Goal: Transaction & Acquisition: Purchase product/service

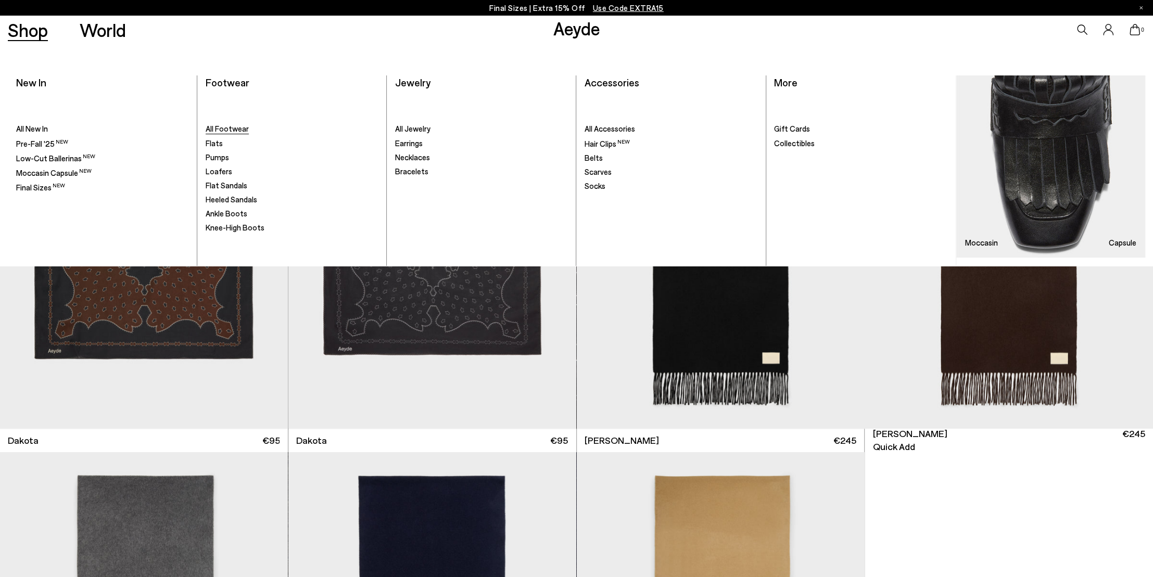
click at [237, 127] on span "All Footwear" at bounding box center [227, 128] width 43 height 9
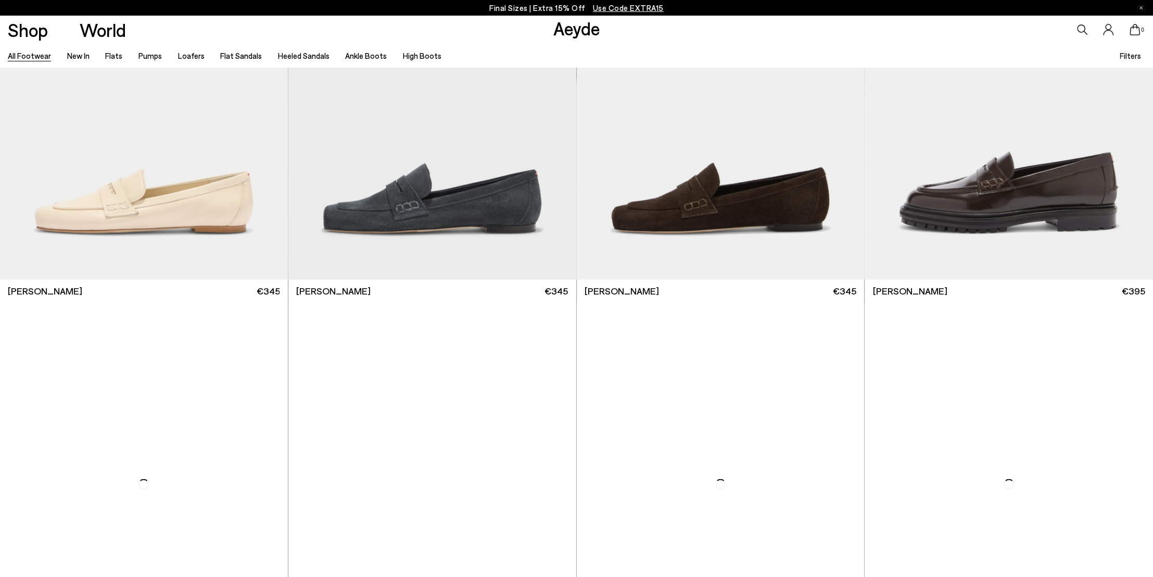
scroll to position [974, 0]
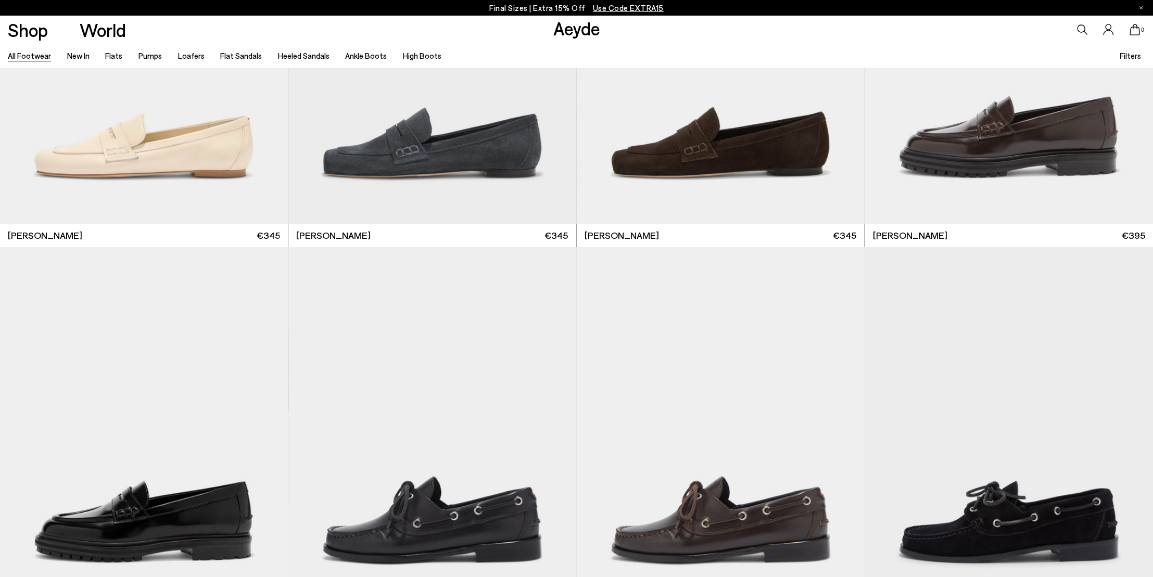
click at [1082, 32] on icon at bounding box center [1082, 29] width 10 height 10
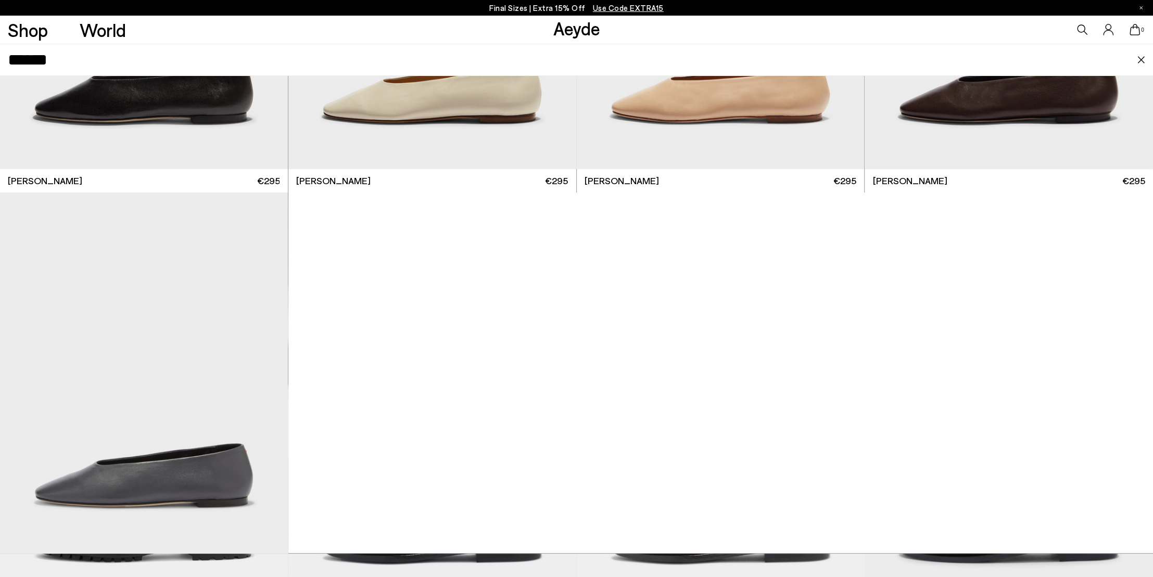
scroll to position [352, 0]
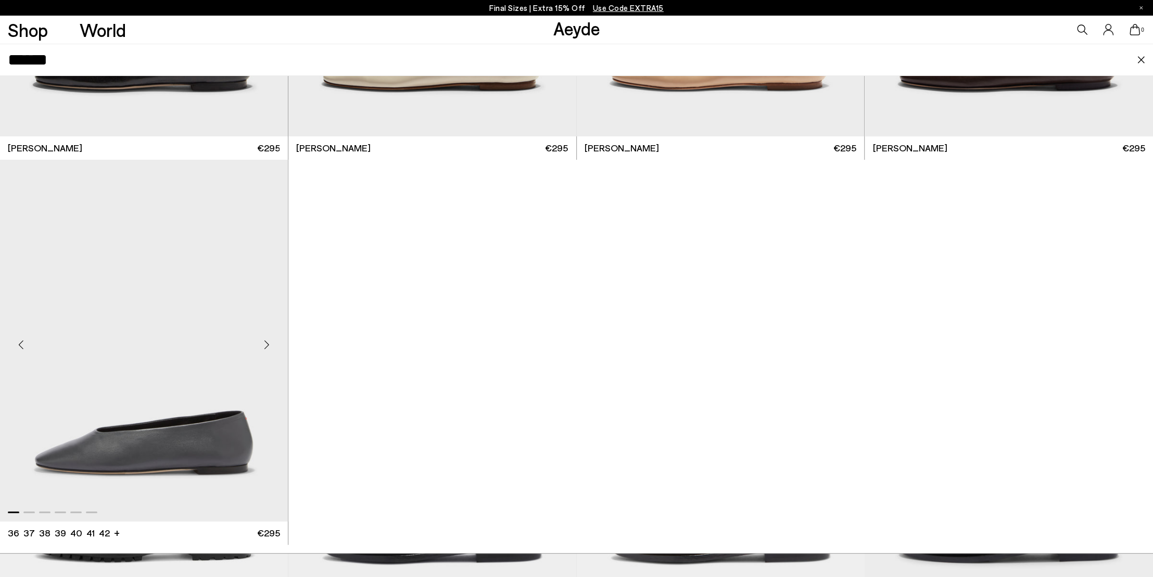
type input "******"
click at [135, 362] on img "1 / 6" at bounding box center [144, 340] width 288 height 361
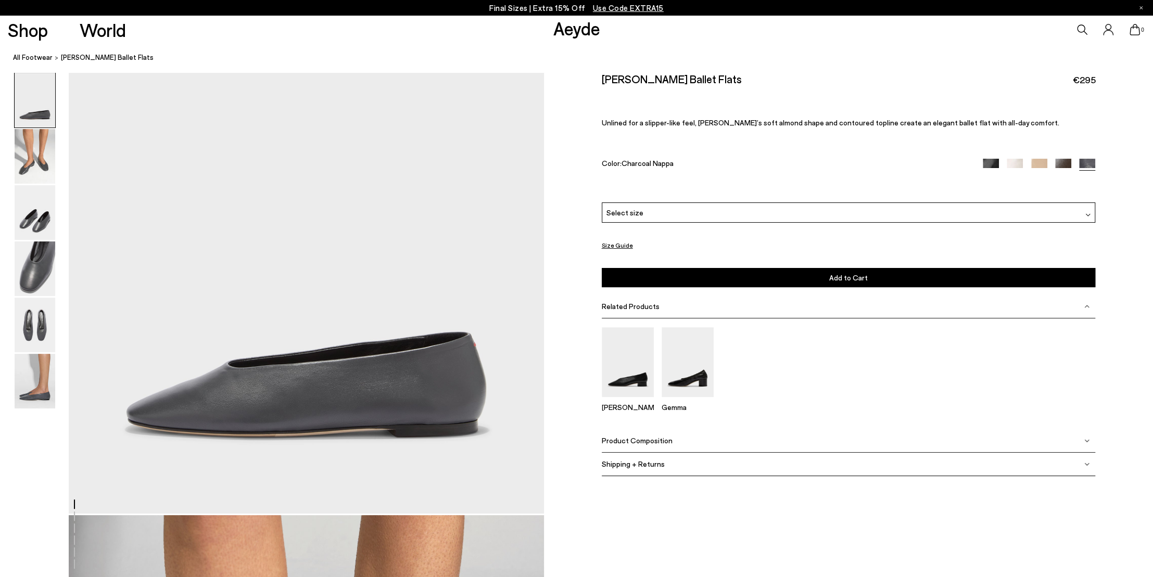
scroll to position [65, 0]
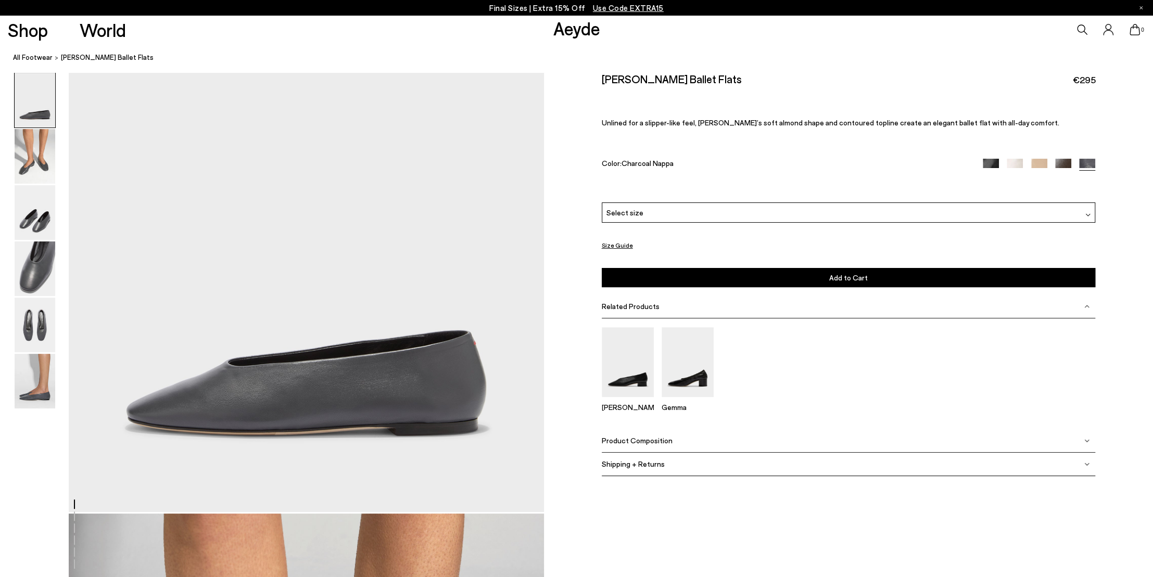
click at [630, 437] on span "Product Composition" at bounding box center [637, 440] width 71 height 9
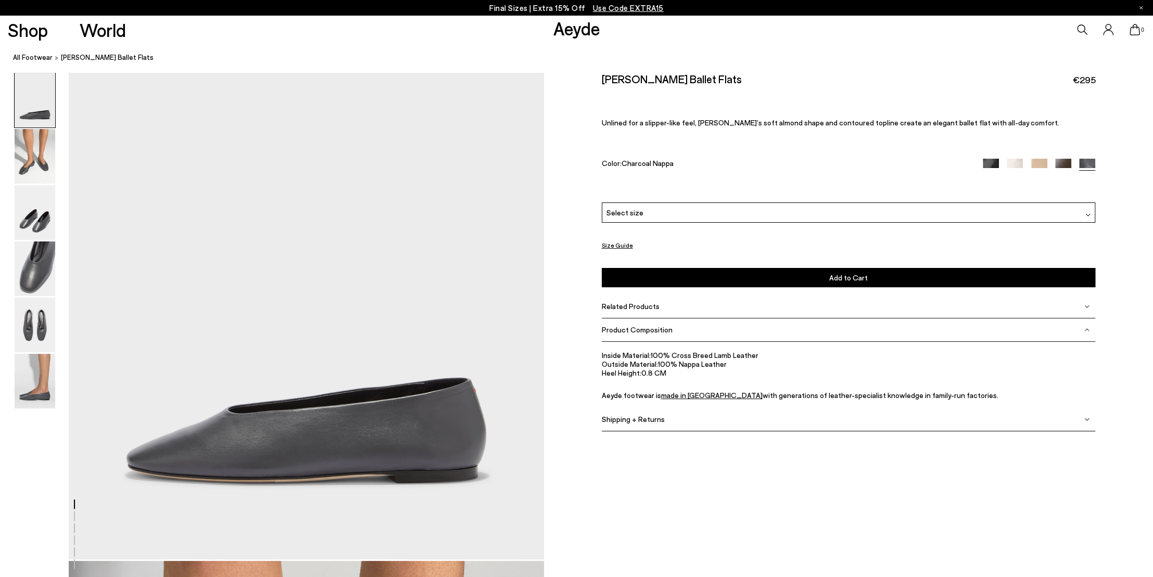
scroll to position [0, 0]
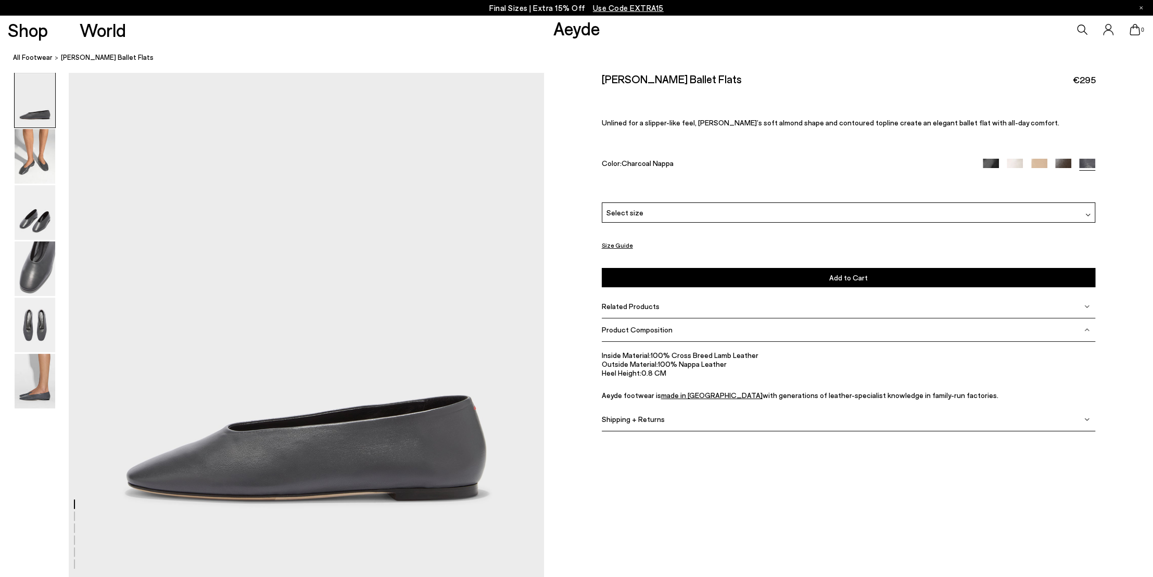
click at [1078, 29] on icon at bounding box center [1082, 29] width 10 height 10
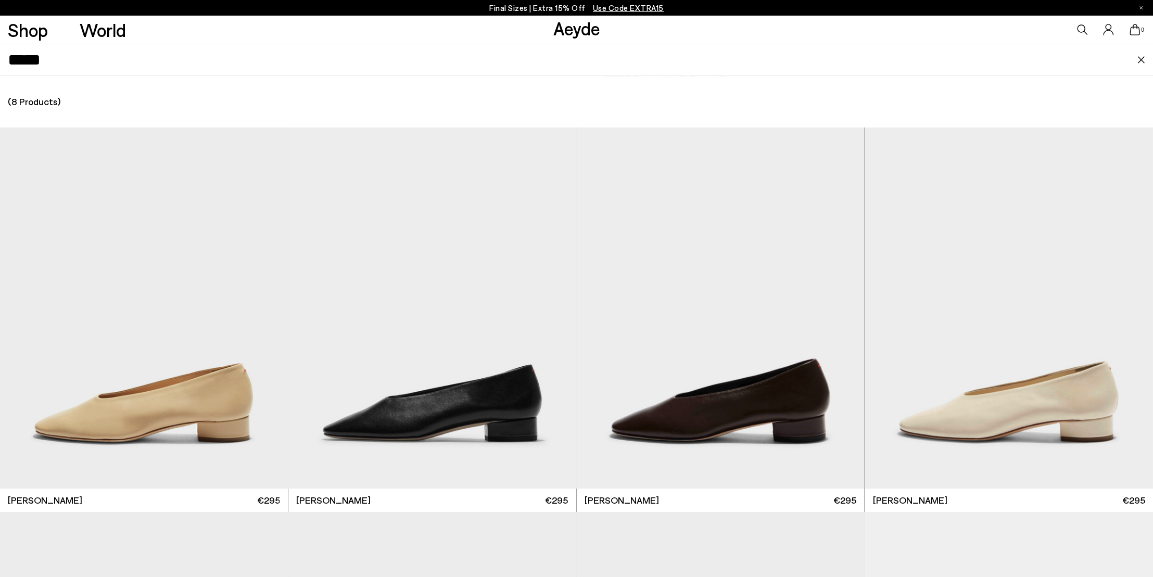
type input "*****"
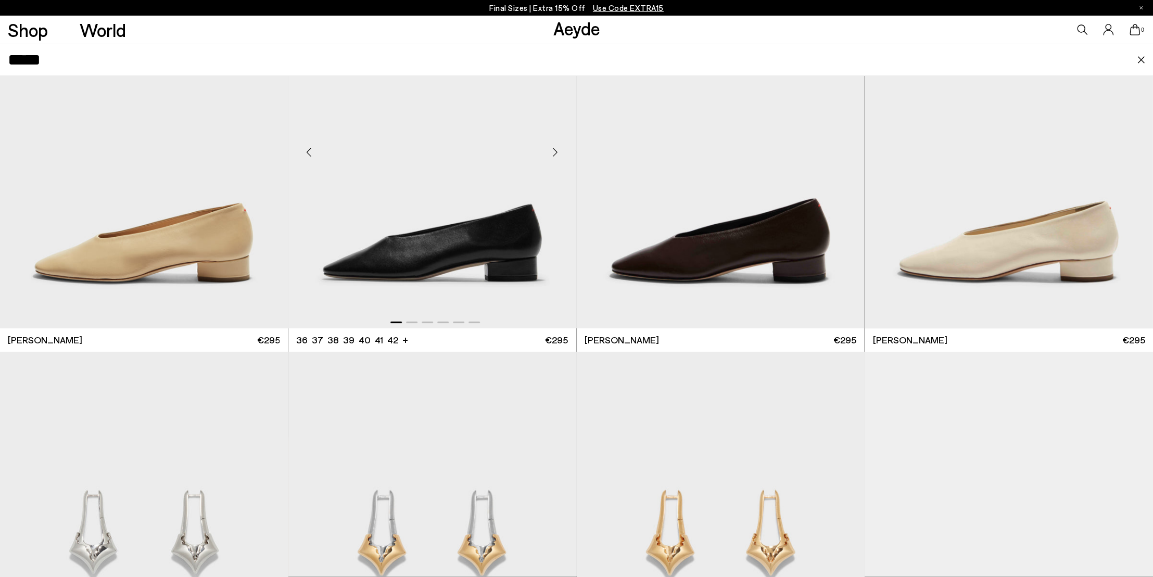
scroll to position [153, 0]
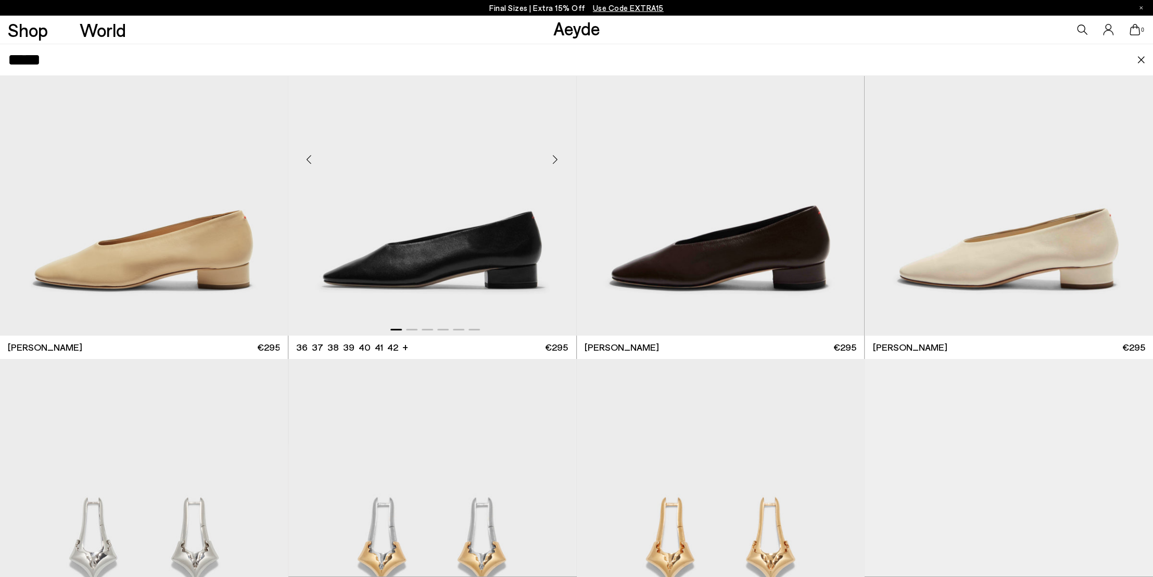
click at [426, 253] on img "1 / 6" at bounding box center [432, 155] width 288 height 361
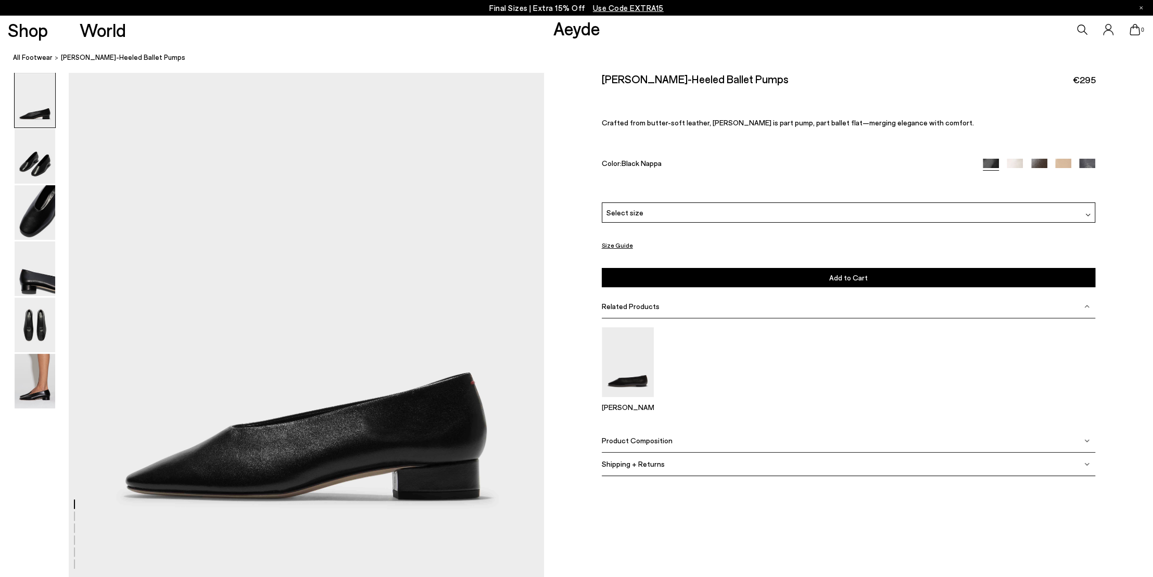
click at [654, 438] on span "Product Composition" at bounding box center [637, 440] width 71 height 9
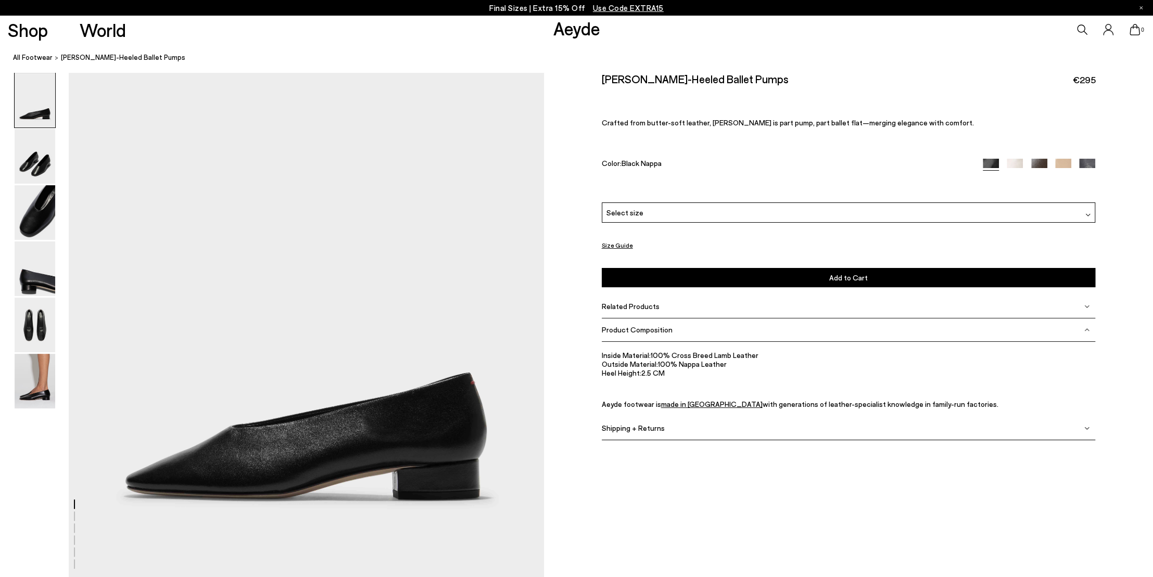
click at [1081, 30] on icon at bounding box center [1082, 29] width 10 height 10
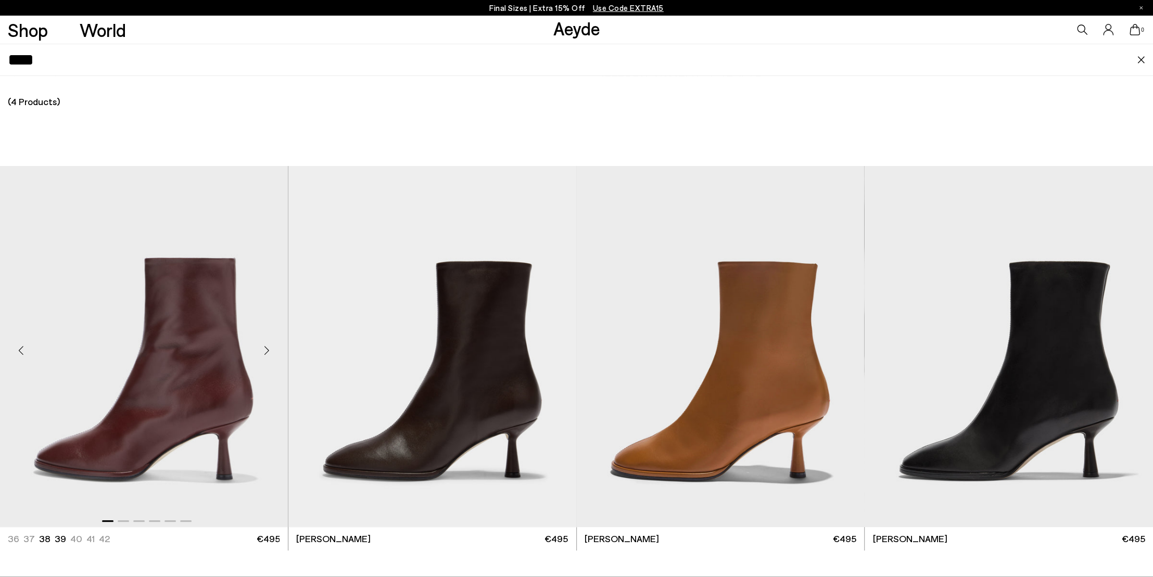
type input "****"
click at [201, 308] on img "1 / 6" at bounding box center [144, 346] width 288 height 361
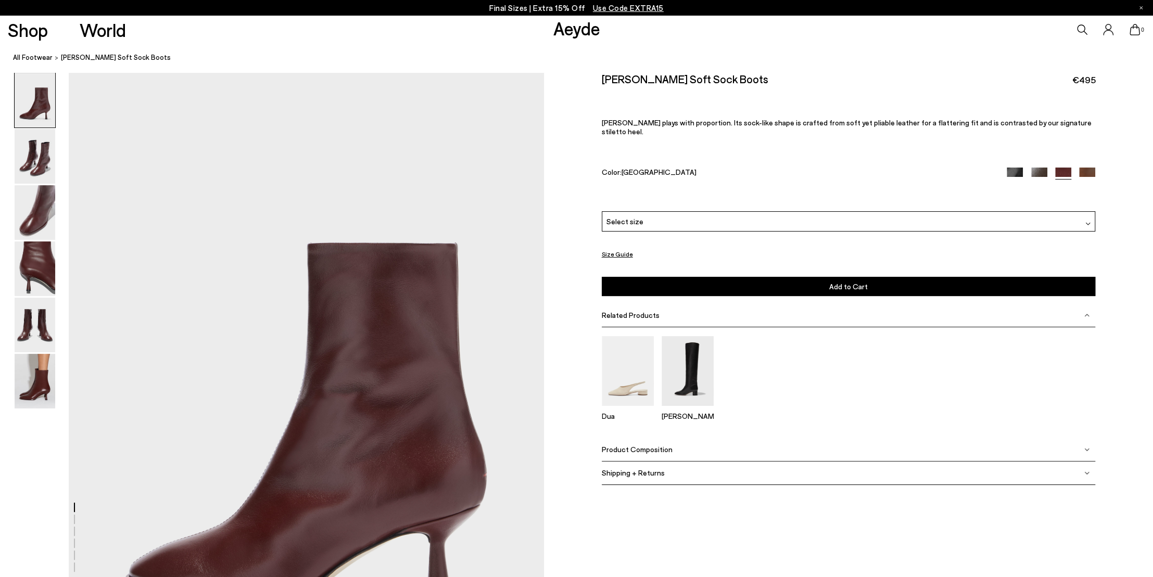
click at [806, 201] on div "[PERSON_NAME] Soft Sock Boots €495 [PERSON_NAME] plays with proportion. Its soc…" at bounding box center [849, 141] width 494 height 139
click at [800, 215] on div "Select size" at bounding box center [849, 221] width 494 height 20
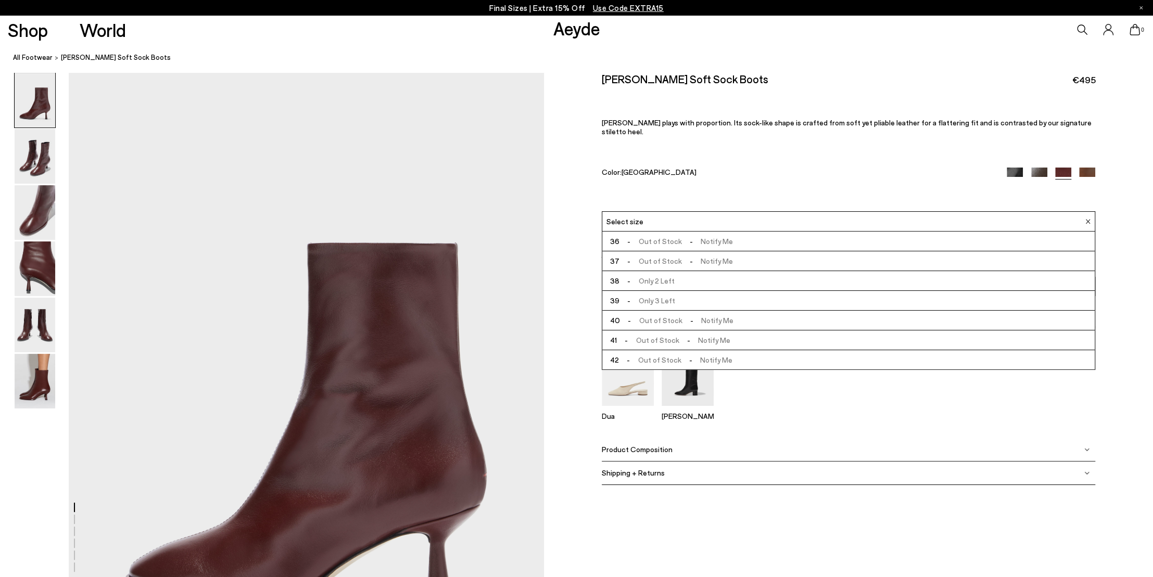
click at [708, 254] on span "- Out of Stock - Notify Me" at bounding box center [675, 260] width 113 height 13
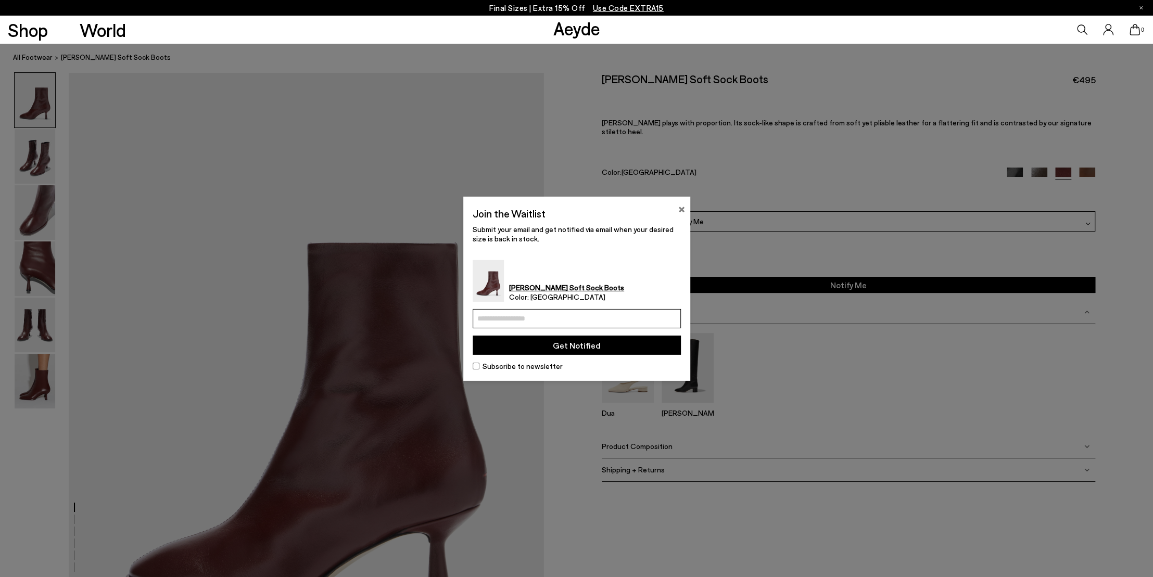
click at [679, 208] on button "×" at bounding box center [681, 207] width 7 height 12
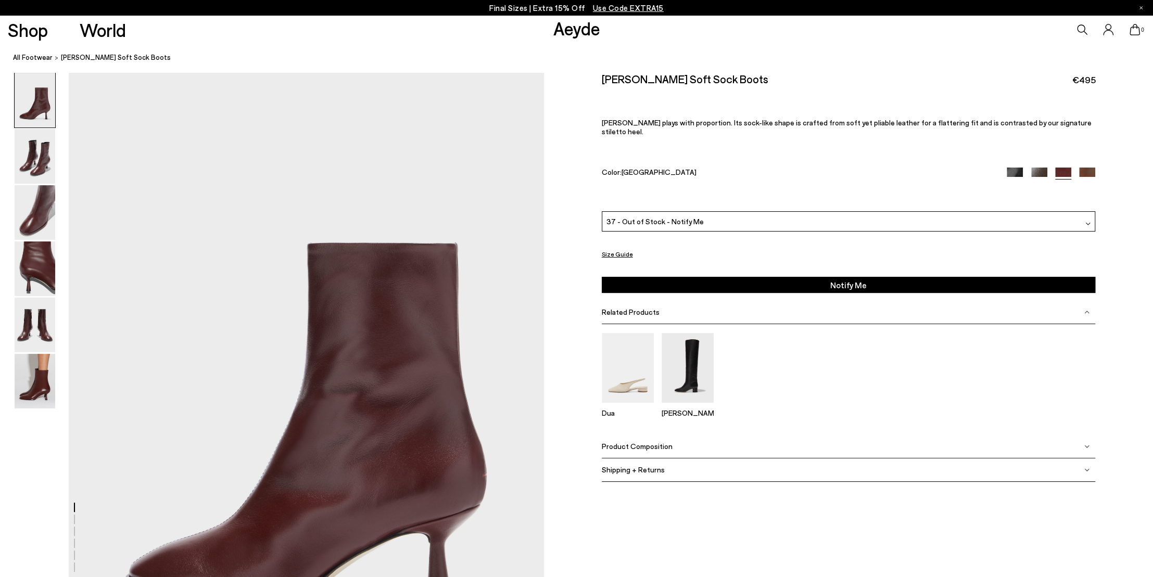
click at [755, 221] on div "37 - Out of Stock - Notify Me" at bounding box center [849, 221] width 494 height 20
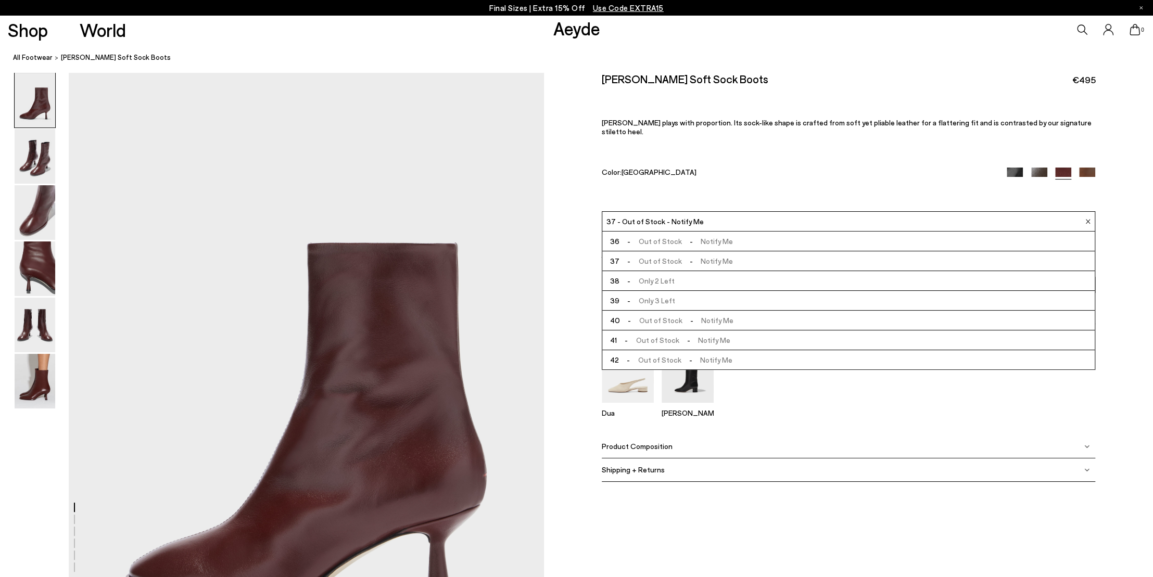
click at [850, 466] on div "Shipping + Returns" at bounding box center [849, 469] width 494 height 23
